Goal: Check status: Check status

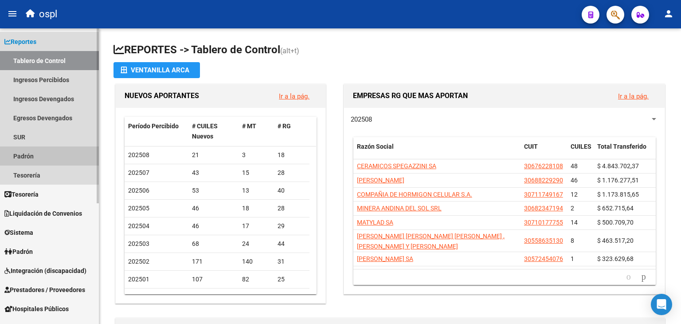
click at [26, 152] on link "Padrón" at bounding box center [49, 155] width 99 height 19
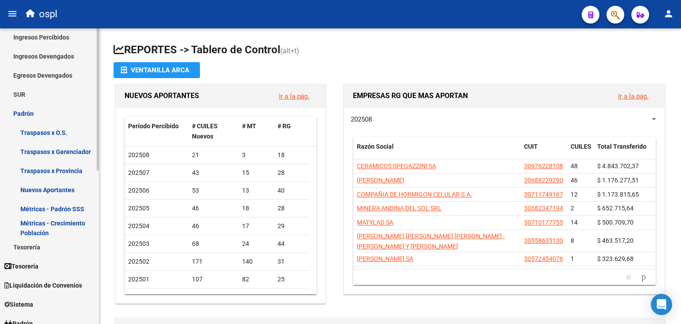
scroll to position [43, 0]
click at [53, 202] on link "Métricas - Padrón SSS" at bounding box center [49, 208] width 99 height 19
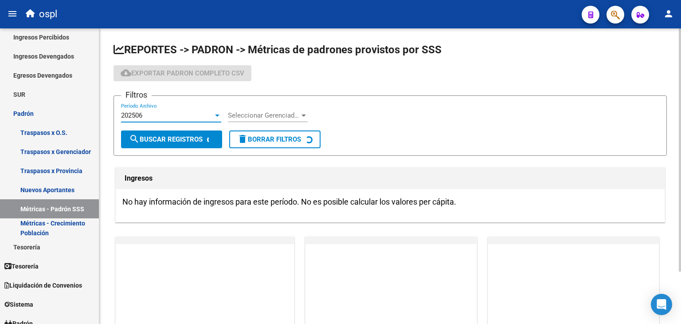
click at [193, 114] on div "202506" at bounding box center [167, 115] width 92 height 8
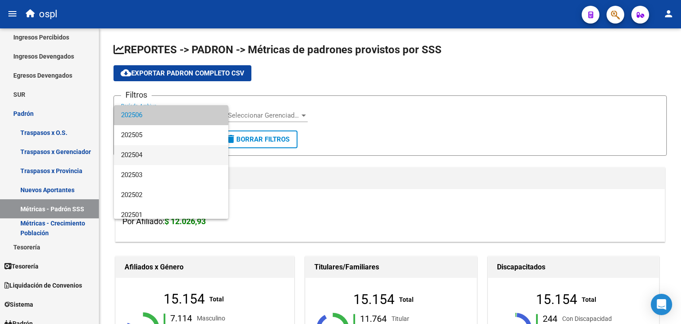
scroll to position [106, 0]
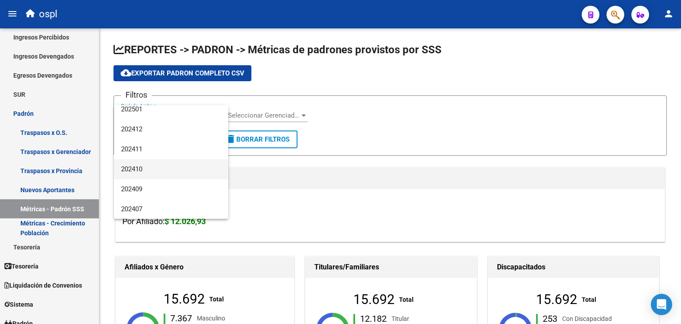
click at [157, 165] on span "202410" at bounding box center [171, 169] width 100 height 20
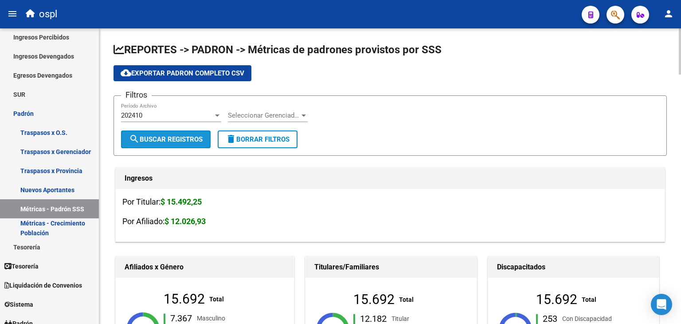
click at [163, 142] on span "search Buscar Registros" at bounding box center [166, 139] width 74 height 8
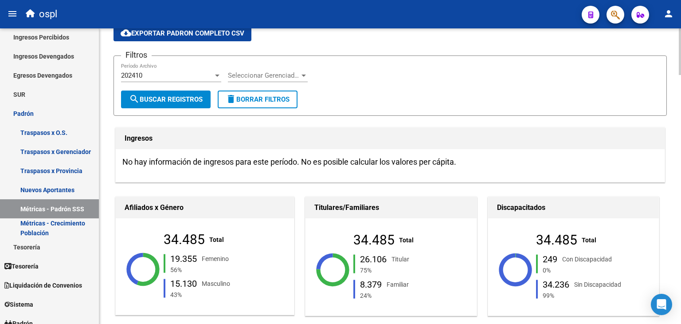
scroll to position [42, 0]
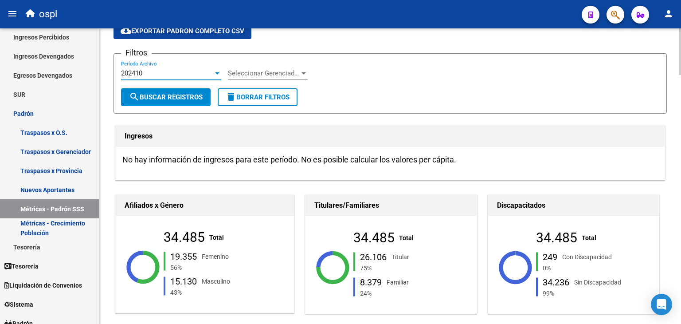
click at [200, 74] on div "202410" at bounding box center [167, 73] width 92 height 8
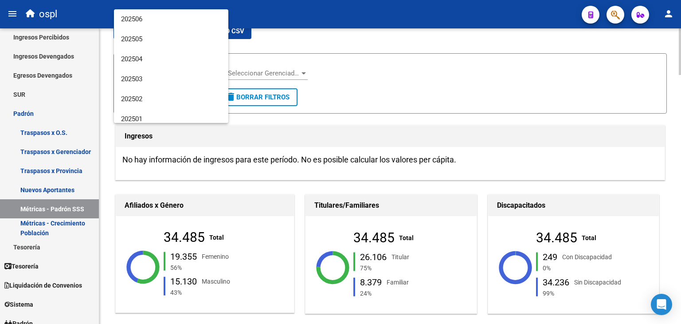
scroll to position [106, 0]
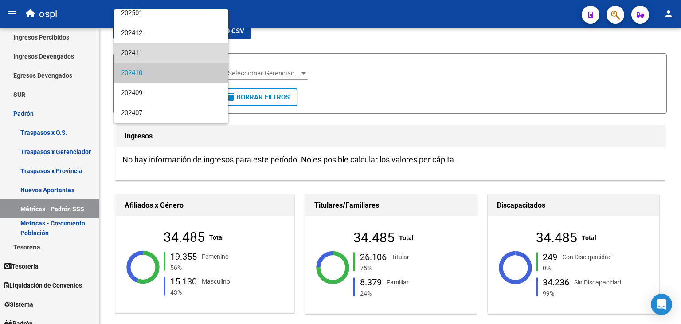
click at [177, 50] on span "202411" at bounding box center [171, 53] width 100 height 20
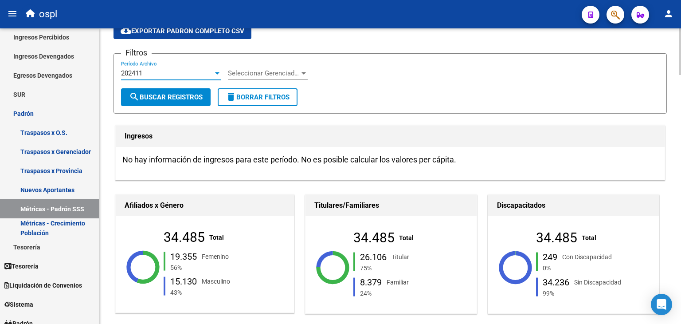
click at [167, 88] on button "search Buscar Registros" at bounding box center [166, 97] width 90 height 18
click at [183, 65] on div "202411 Período Archivo" at bounding box center [171, 70] width 100 height 19
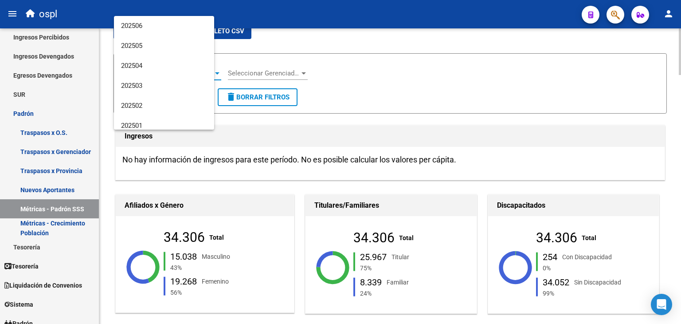
scroll to position [93, 0]
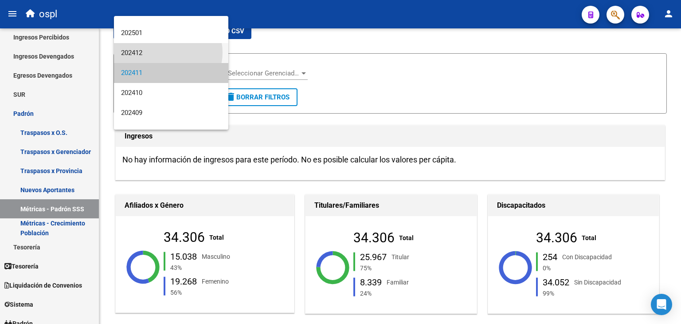
click at [164, 52] on span "202412" at bounding box center [171, 53] width 100 height 20
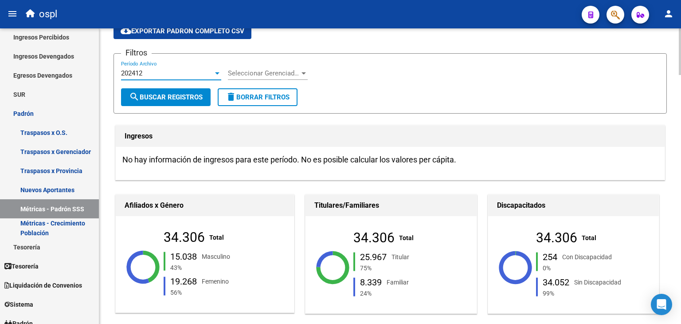
click at [157, 91] on button "search Buscar Registros" at bounding box center [166, 97] width 90 height 18
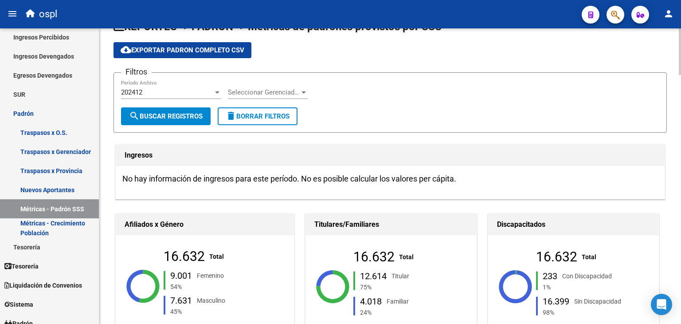
scroll to position [0, 0]
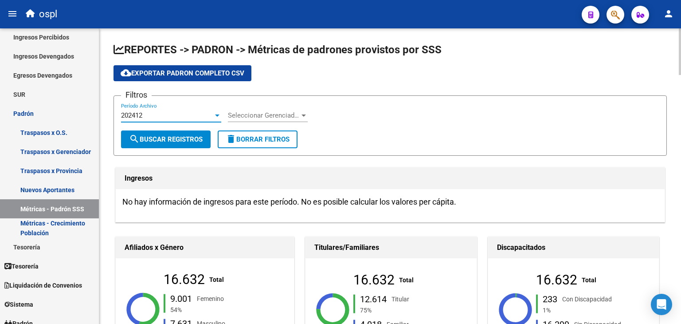
click at [178, 117] on div "202412" at bounding box center [167, 115] width 92 height 8
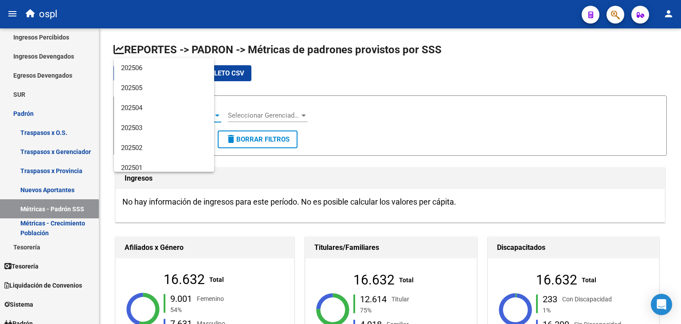
scroll to position [73, 0]
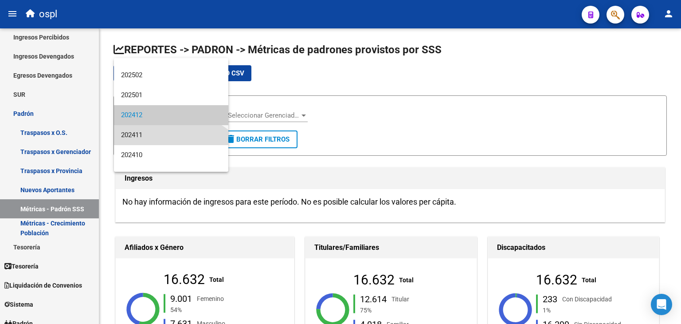
click at [168, 128] on span "202411" at bounding box center [171, 135] width 100 height 20
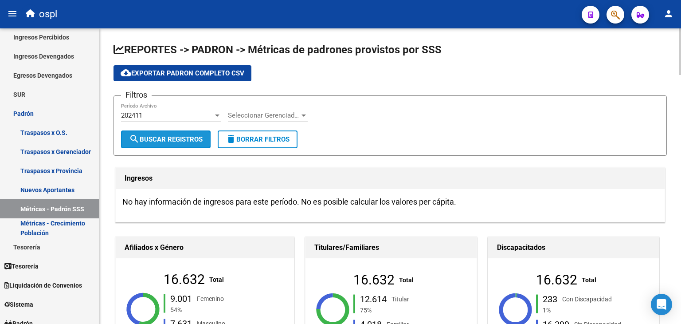
click at [167, 130] on button "search Buscar Registros" at bounding box center [166, 139] width 90 height 18
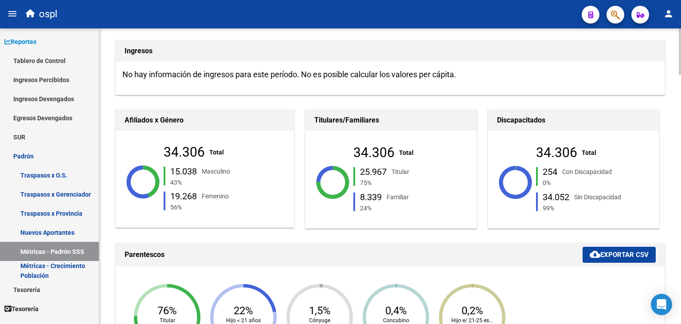
scroll to position [0, 0]
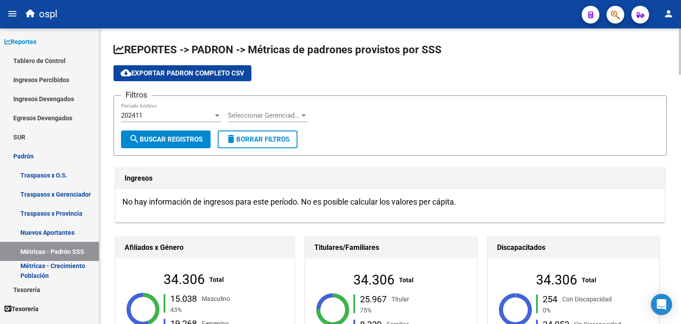
click at [176, 108] on div "202411 Período Archivo" at bounding box center [171, 112] width 100 height 19
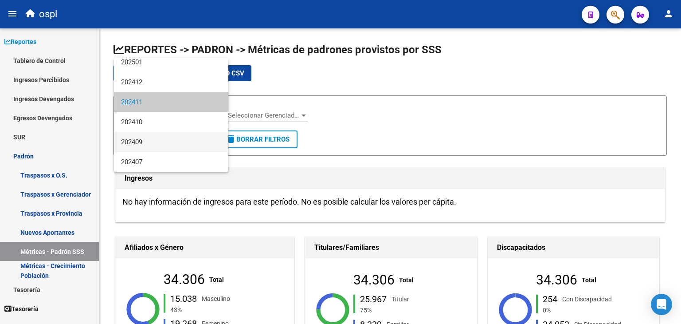
scroll to position [105, 0]
click at [157, 143] on span "202409" at bounding box center [171, 143] width 100 height 20
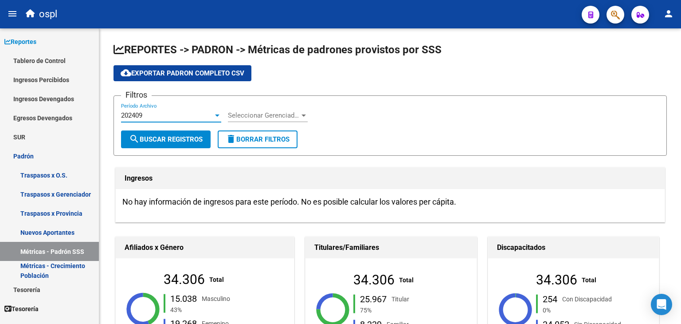
click at [157, 143] on button "search Buscar Registros" at bounding box center [166, 139] width 90 height 18
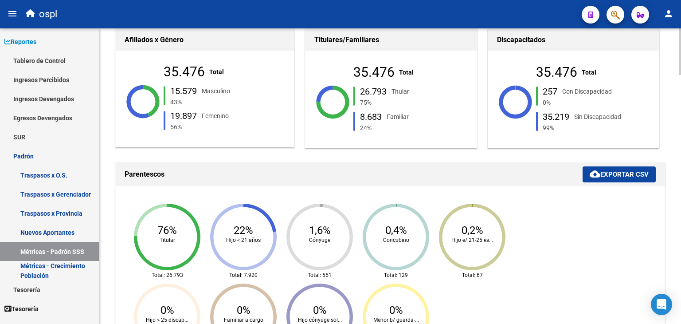
scroll to position [207, 0]
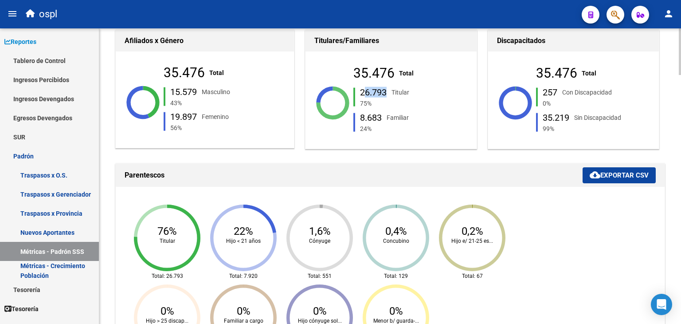
drag, startPoint x: 360, startPoint y: 90, endPoint x: 381, endPoint y: 90, distance: 20.8
click at [381, 90] on div "26.793" at bounding box center [373, 92] width 27 height 9
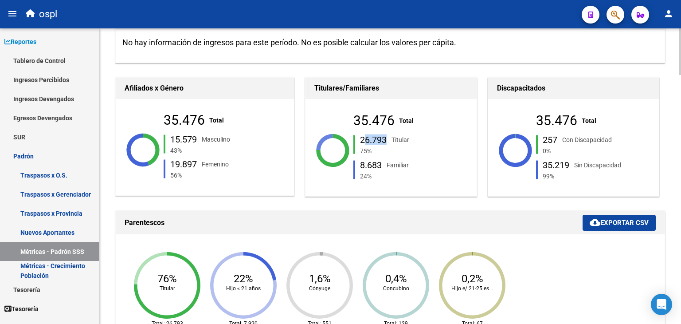
scroll to position [0, 0]
